Goal: Information Seeking & Learning: Learn about a topic

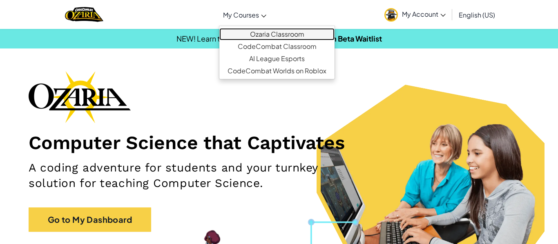
click at [250, 30] on link "Ozaria Classroom" at bounding box center [276, 34] width 115 height 12
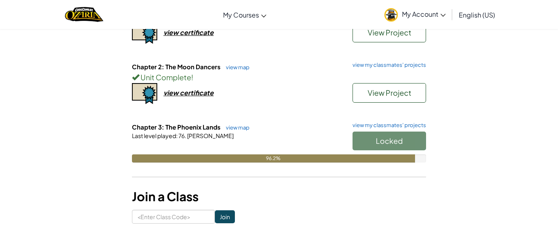
scroll to position [127, 0]
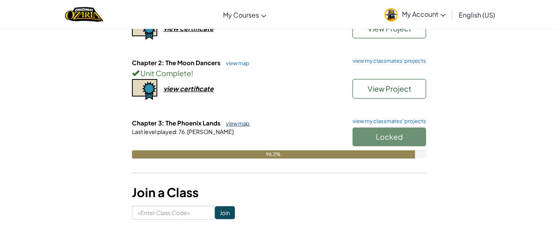
click at [237, 121] on link "view map" at bounding box center [236, 123] width 28 height 7
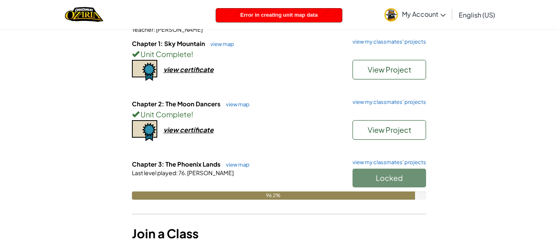
scroll to position [87, 0]
click at [232, 162] on link "view map" at bounding box center [236, 164] width 28 height 7
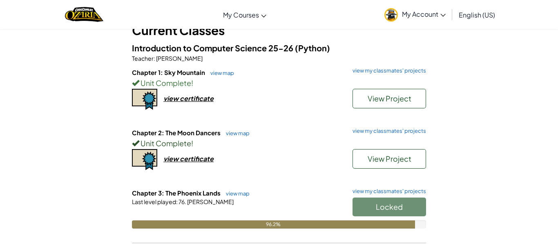
scroll to position [53, 0]
